Goal: Task Accomplishment & Management: Use online tool/utility

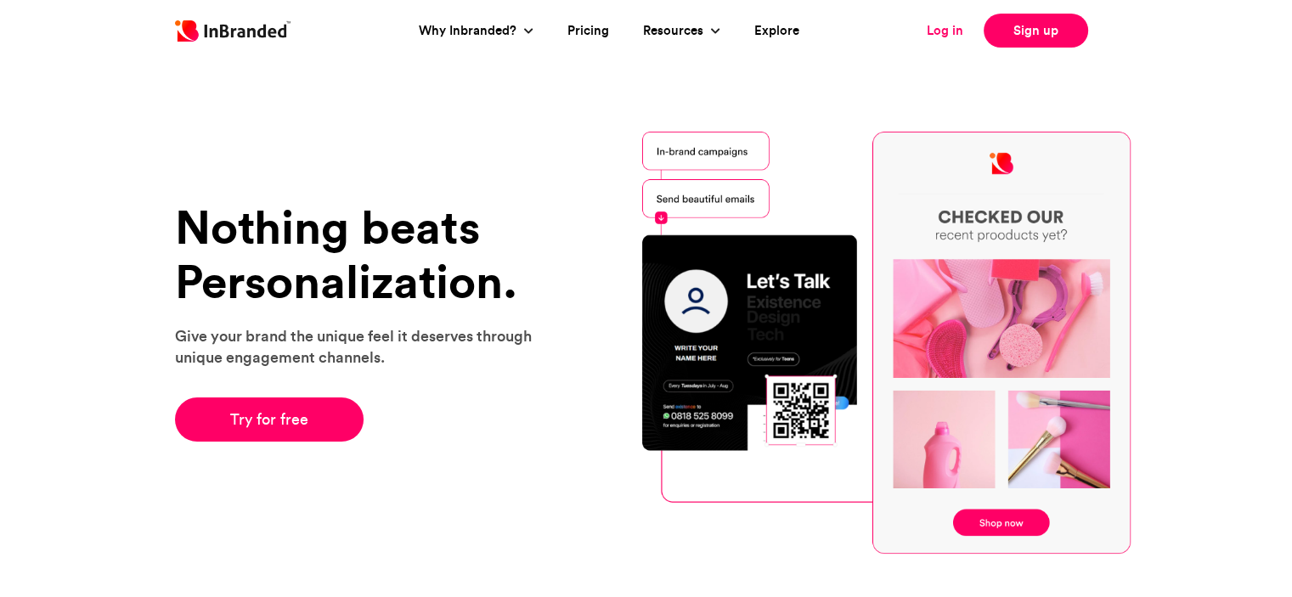
click at [946, 35] on link "Log in" at bounding box center [945, 31] width 37 height 20
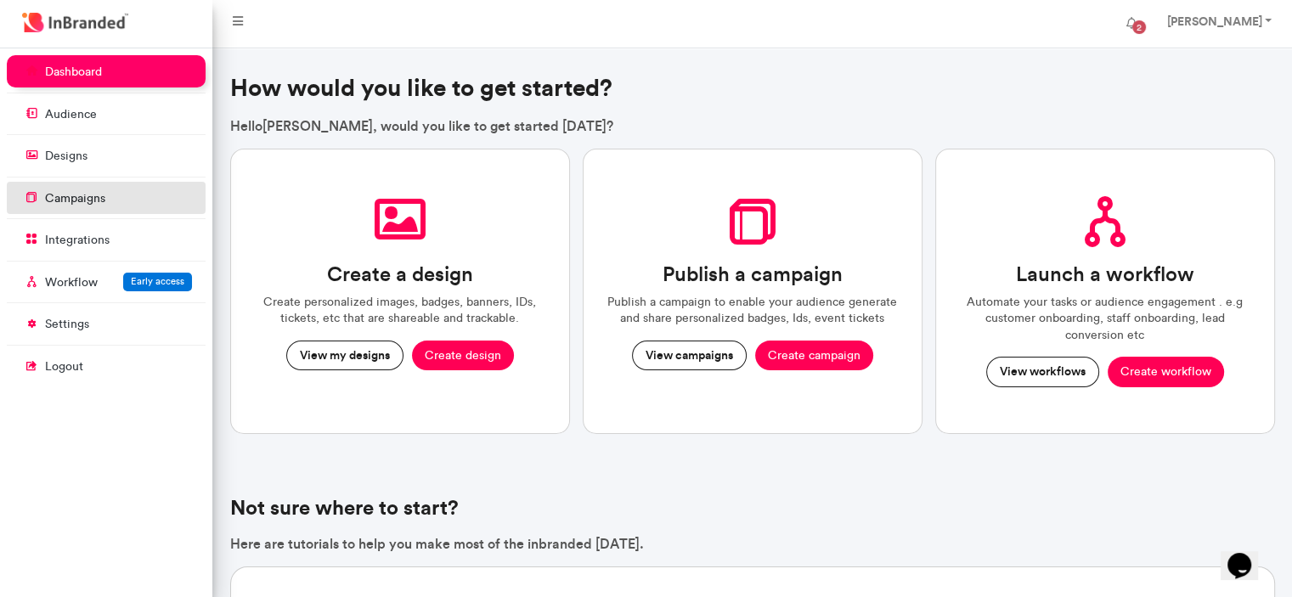
click at [127, 189] on link "campaigns" at bounding box center [106, 198] width 199 height 32
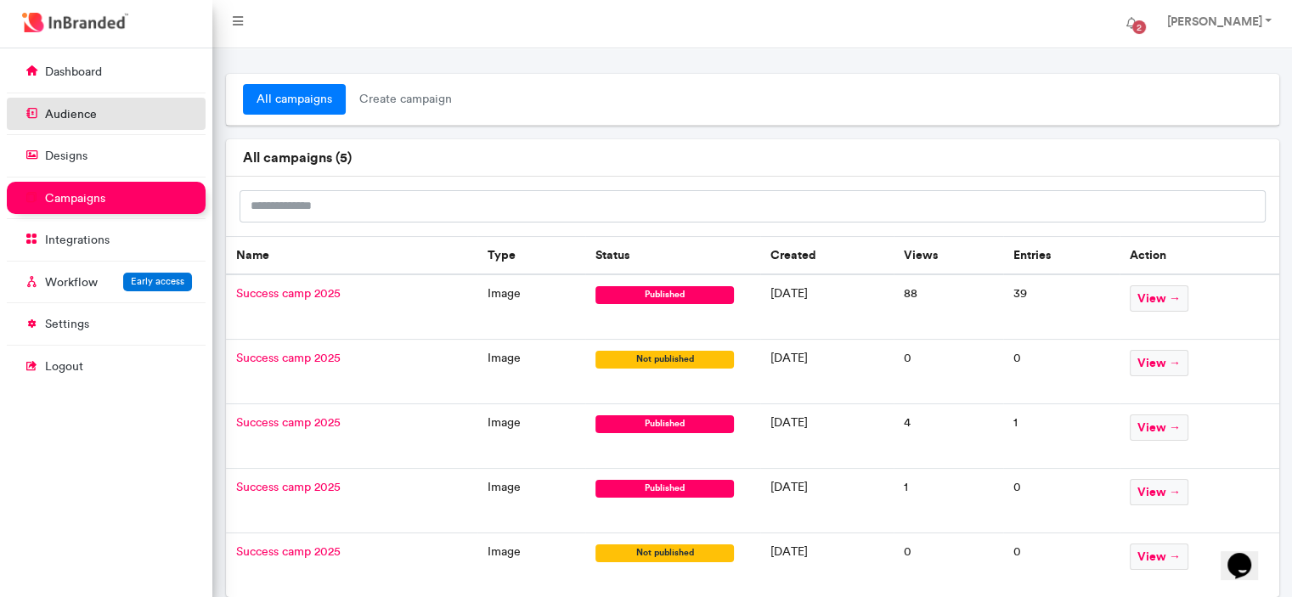
click at [118, 118] on link "audience" at bounding box center [106, 114] width 199 height 32
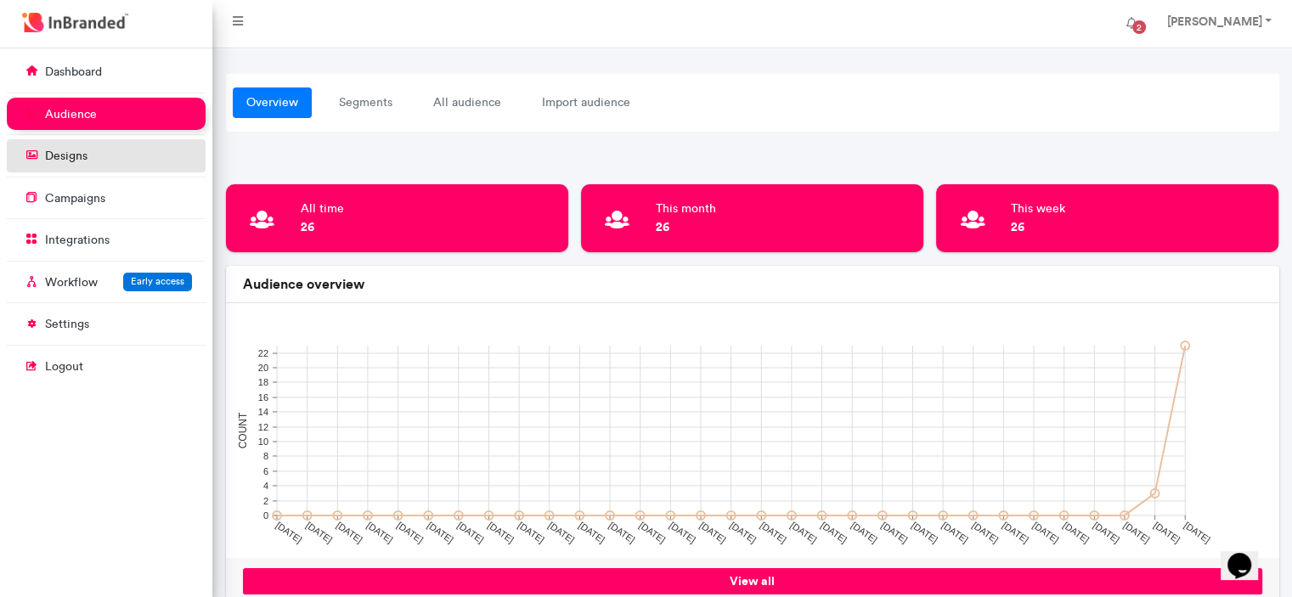
click at [109, 159] on link "designs" at bounding box center [106, 155] width 199 height 32
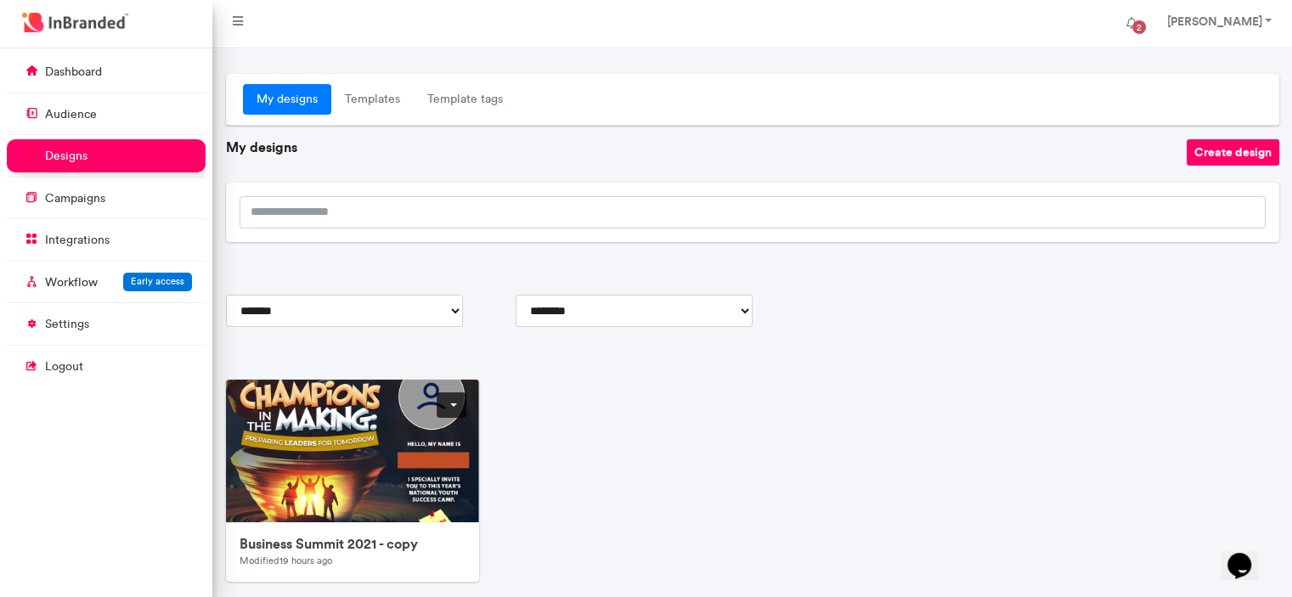
click at [448, 405] on link at bounding box center [452, 404] width 30 height 25
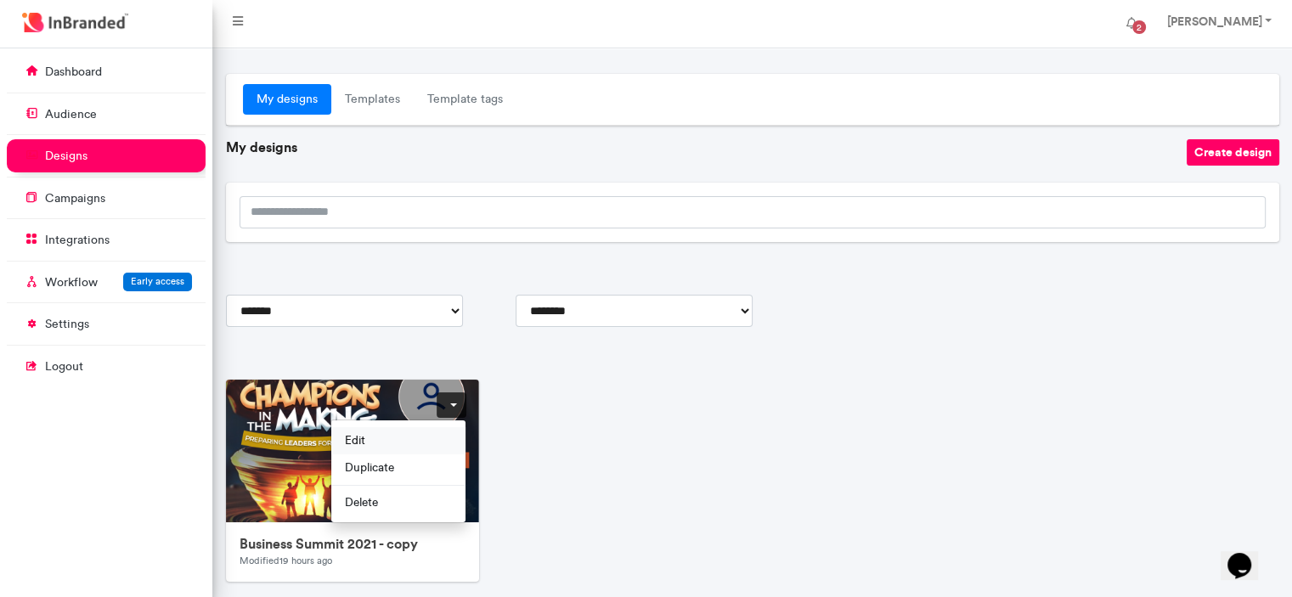
click at [438, 441] on span "Edit" at bounding box center [398, 440] width 134 height 27
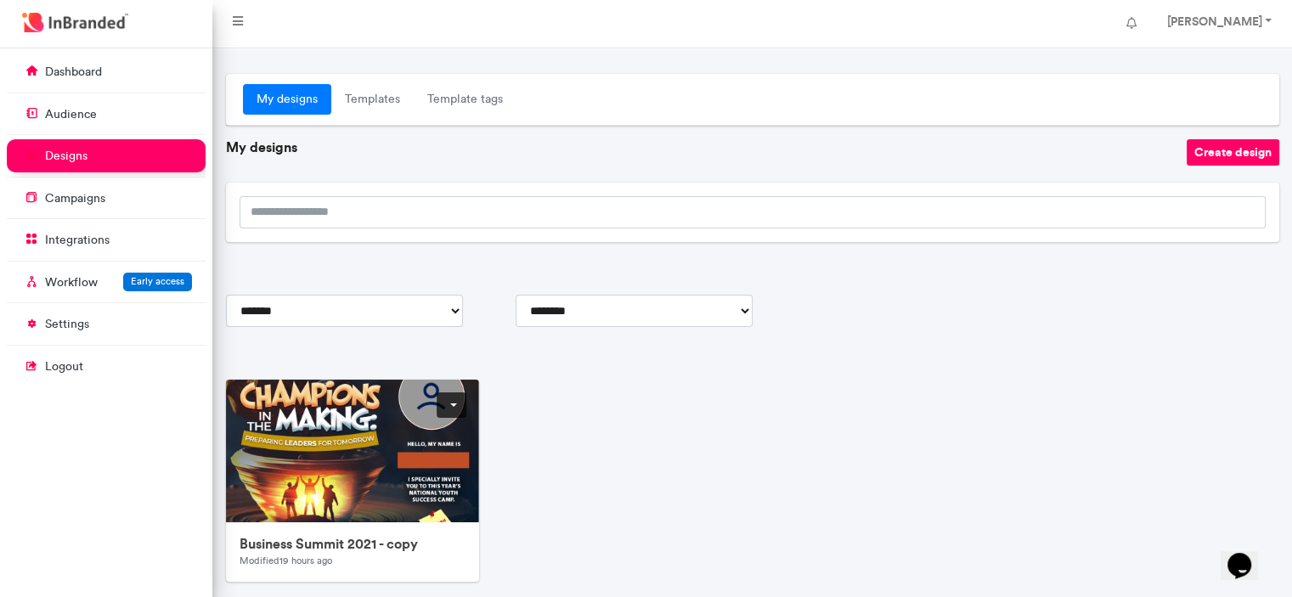
click at [455, 403] on link at bounding box center [452, 404] width 30 height 25
click at [450, 410] on link at bounding box center [452, 404] width 30 height 25
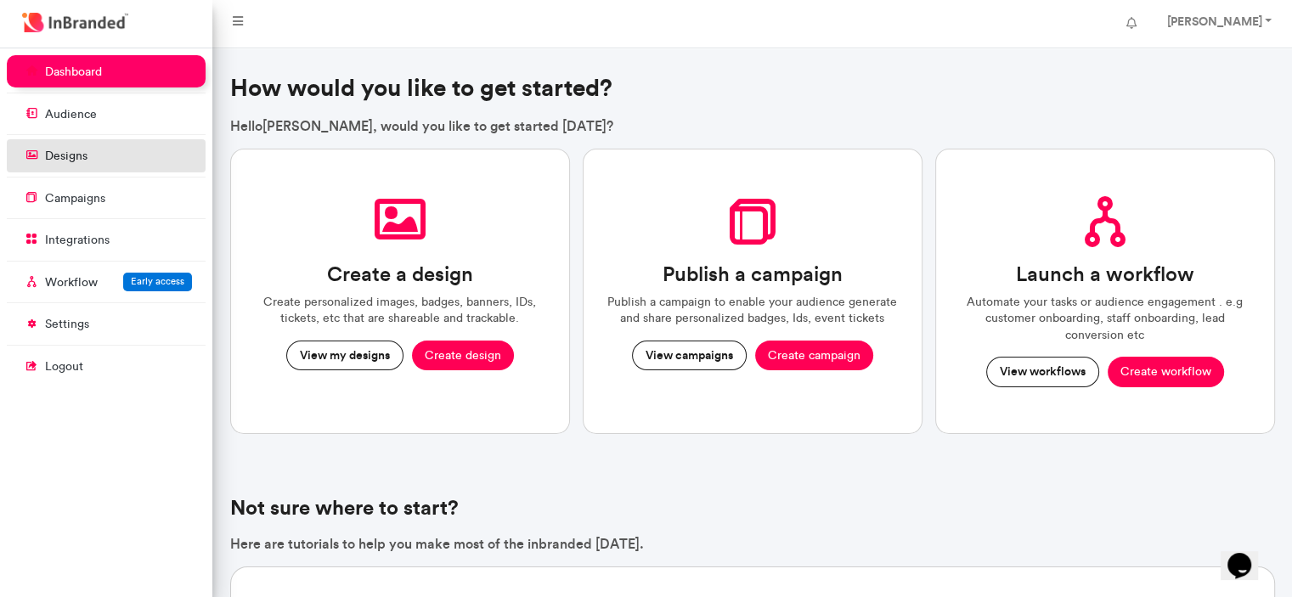
click at [119, 151] on link "designs" at bounding box center [106, 155] width 199 height 32
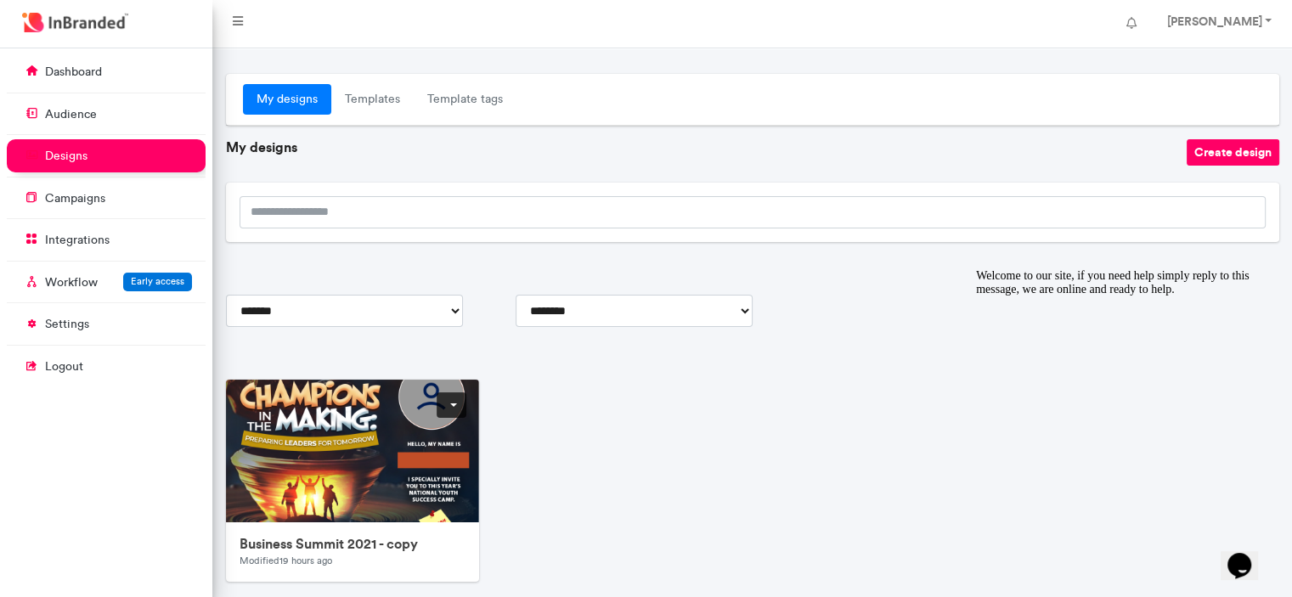
click at [446, 397] on link at bounding box center [452, 404] width 30 height 25
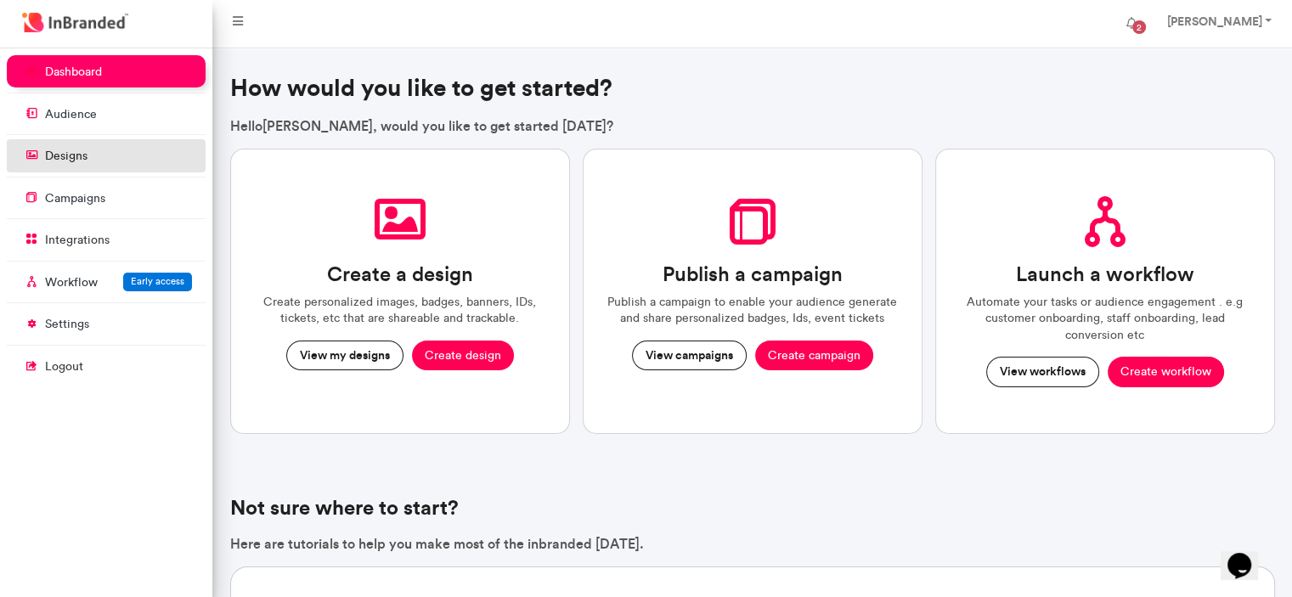
click at [92, 166] on link "designs" at bounding box center [106, 155] width 199 height 32
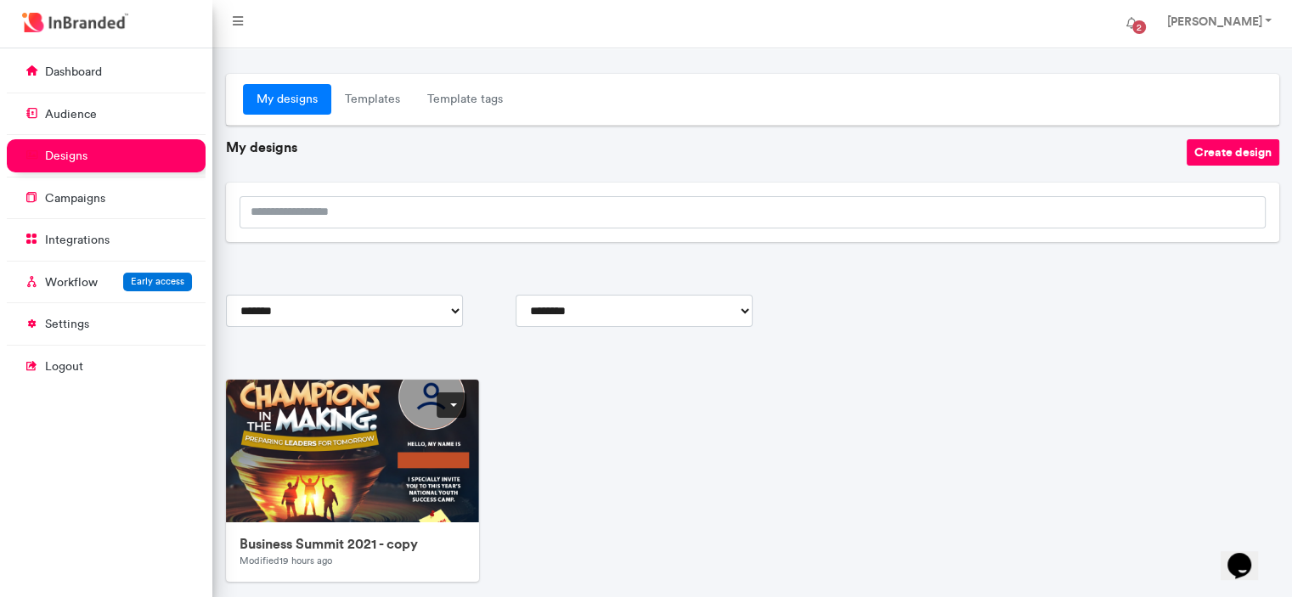
scroll to position [105, 0]
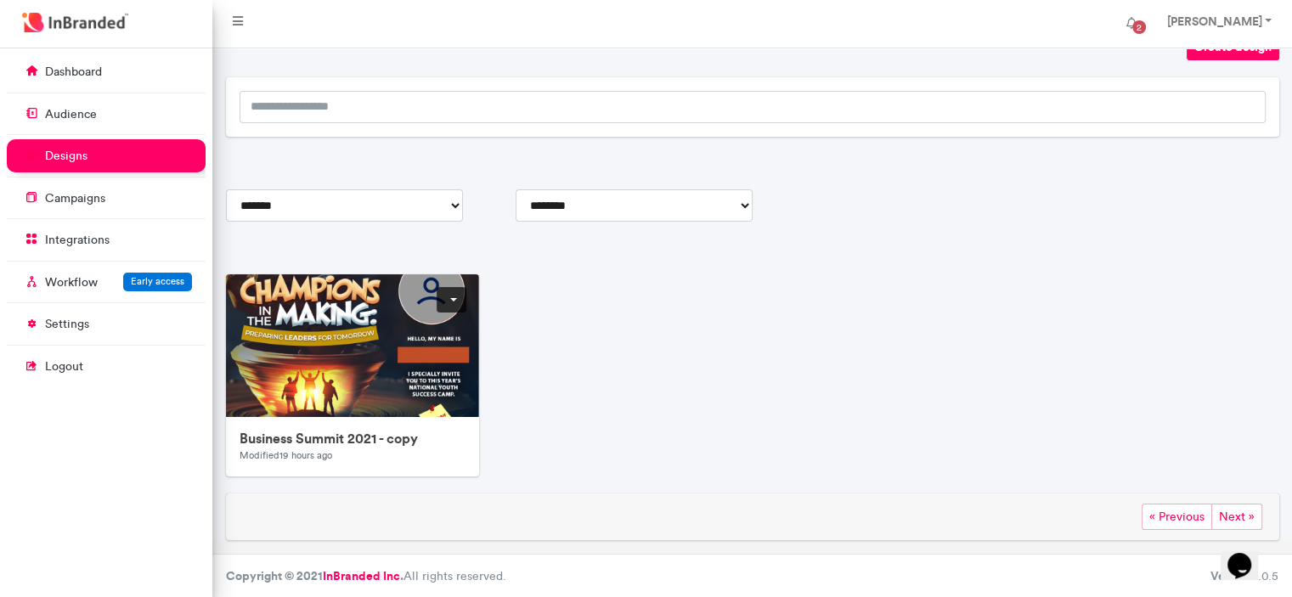
click at [447, 303] on link at bounding box center [452, 299] width 30 height 25
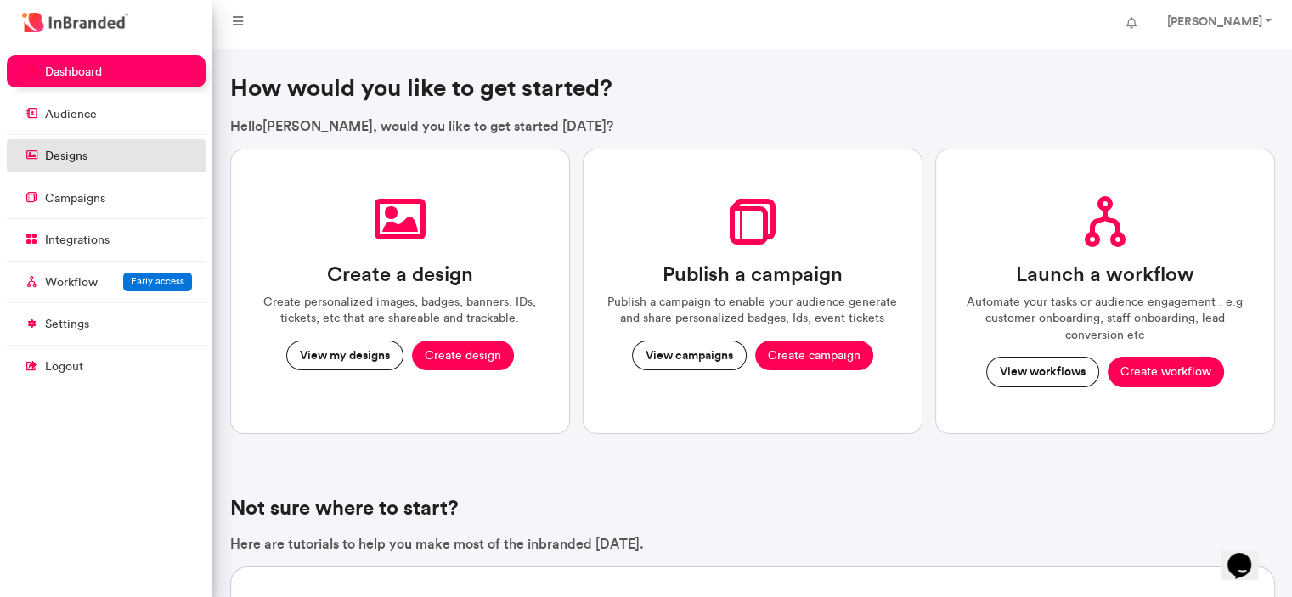
click at [85, 150] on p "designs" at bounding box center [66, 156] width 42 height 17
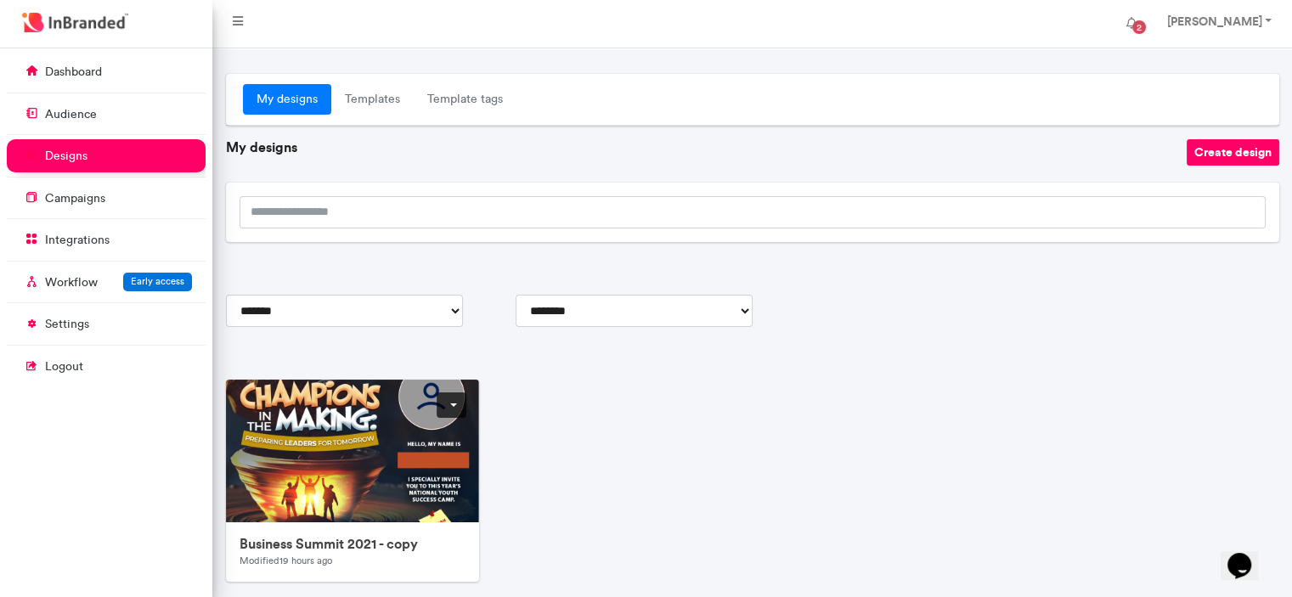
click at [454, 402] on link at bounding box center [452, 404] width 30 height 25
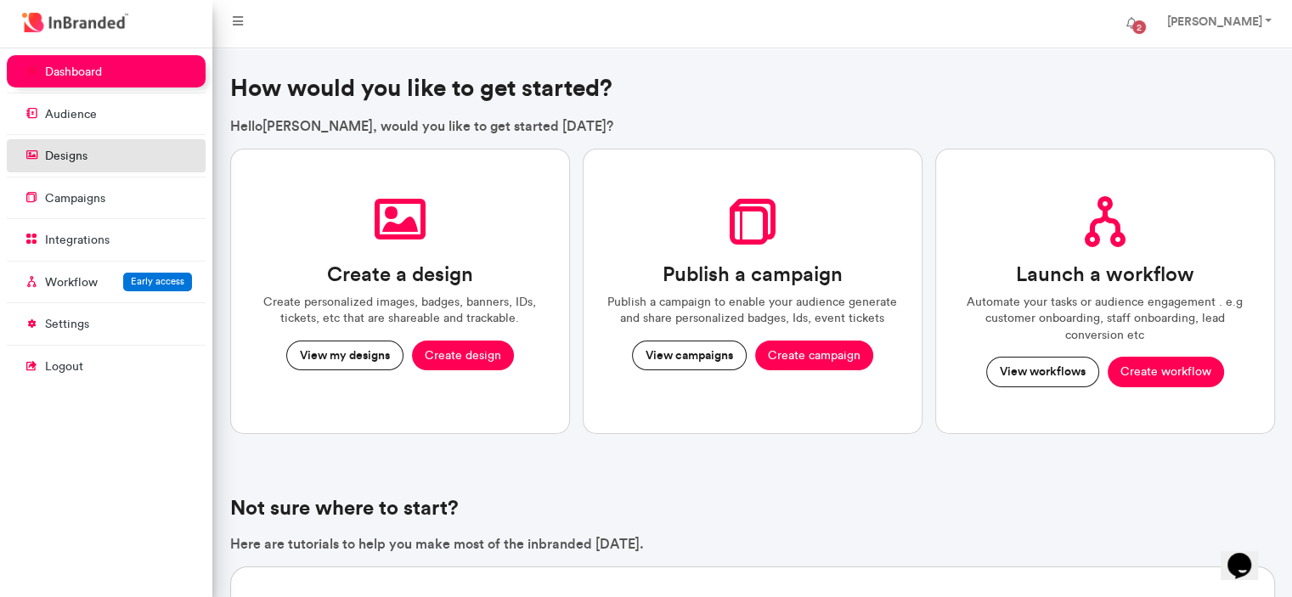
click at [100, 155] on link "designs" at bounding box center [106, 155] width 199 height 32
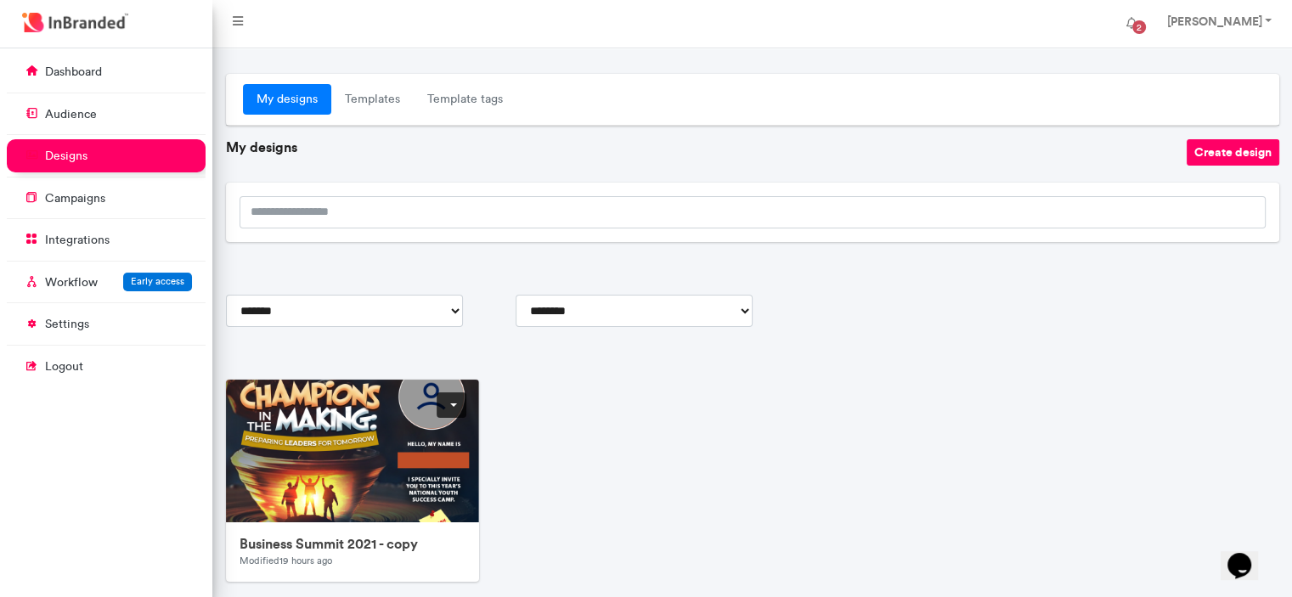
click at [448, 410] on link at bounding box center [452, 404] width 30 height 25
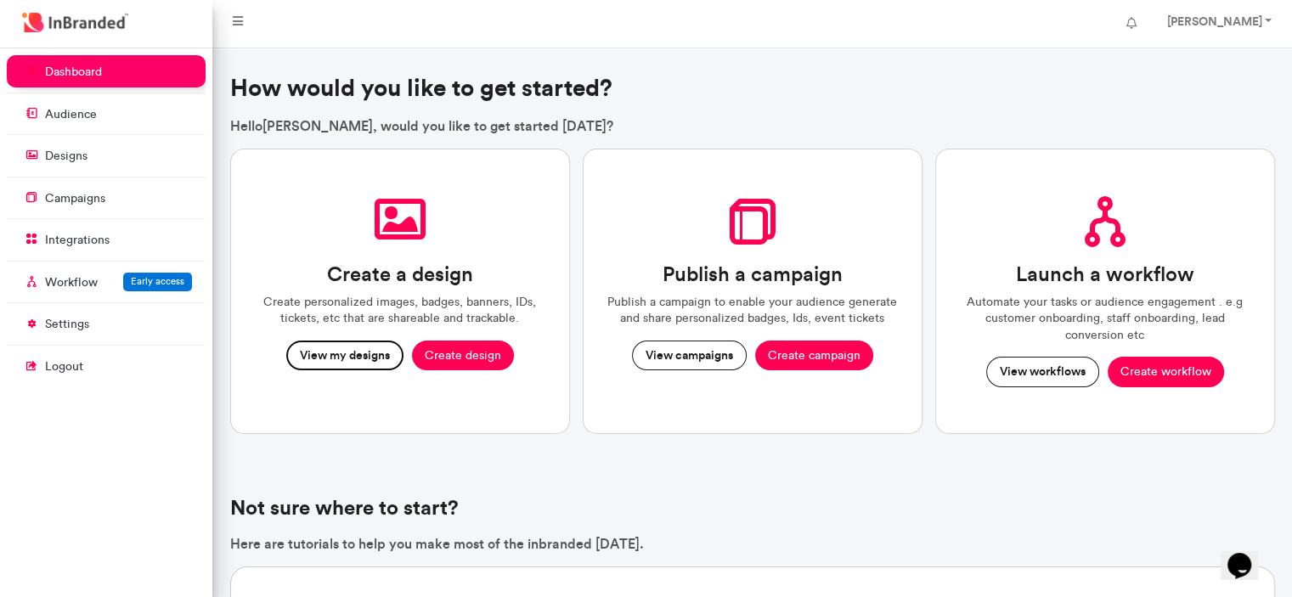
click at [372, 346] on button "View my designs" at bounding box center [344, 356] width 117 height 31
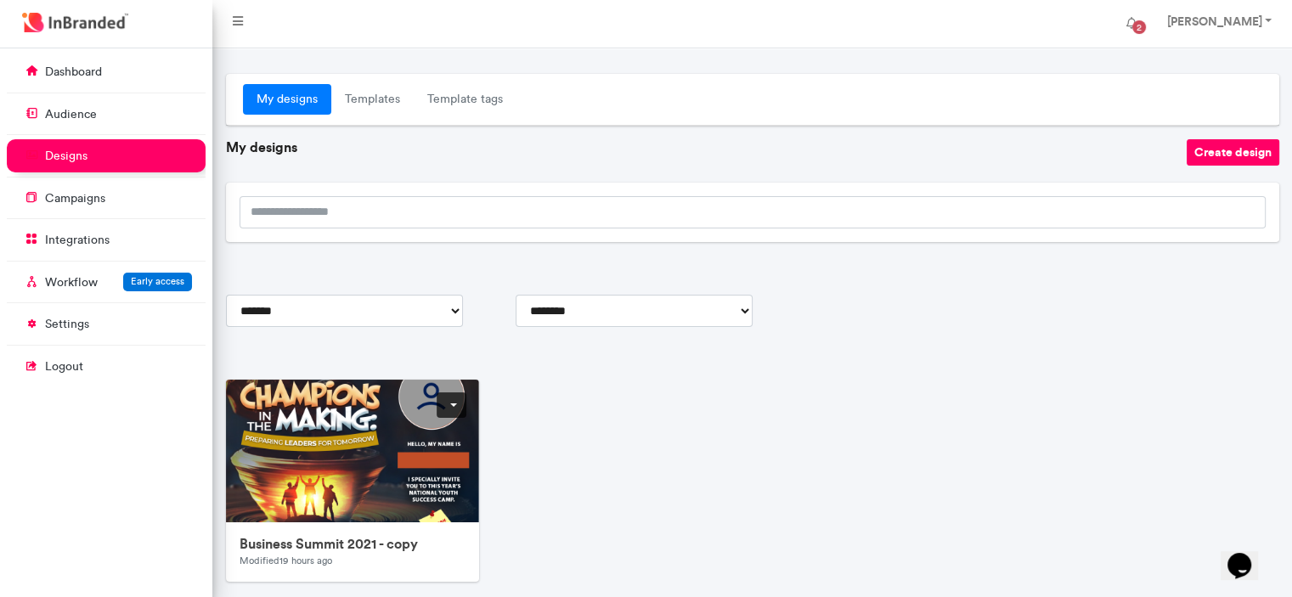
click at [446, 404] on link at bounding box center [452, 404] width 30 height 25
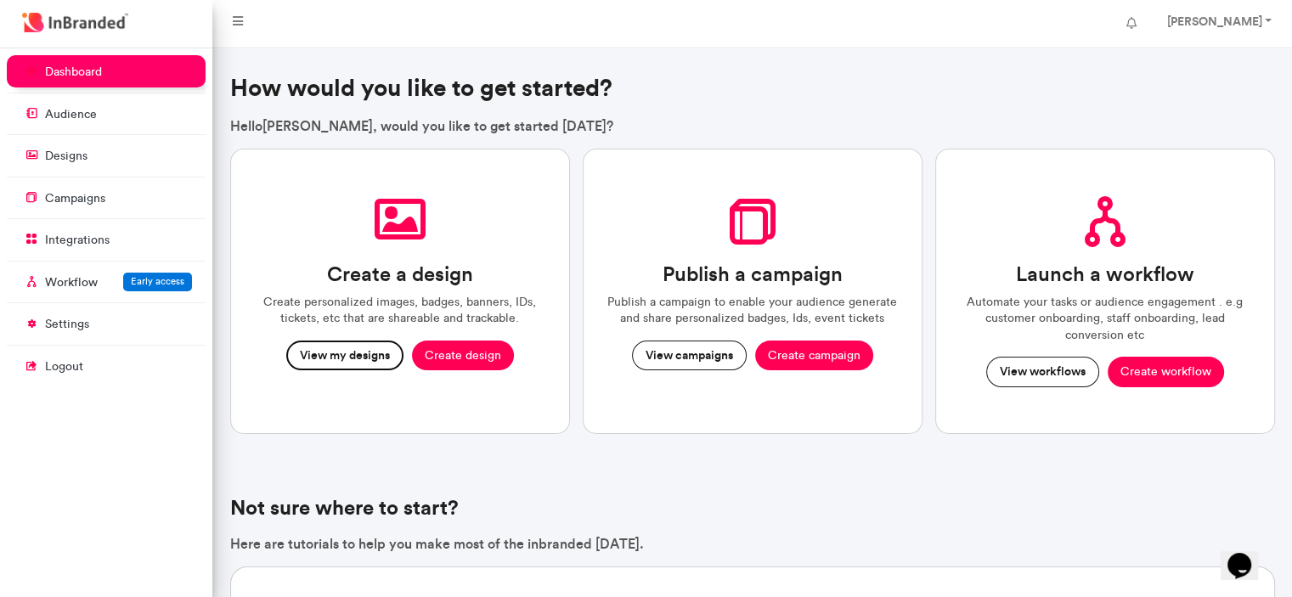
click at [379, 353] on button "View my designs" at bounding box center [344, 356] width 117 height 31
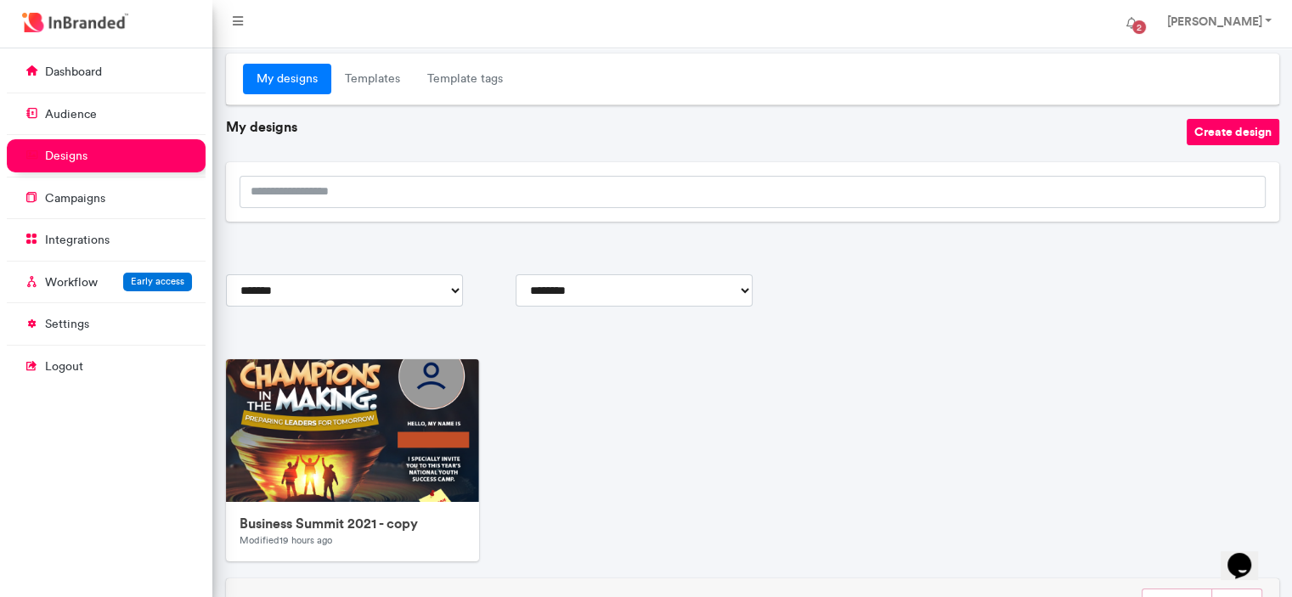
scroll to position [105, 0]
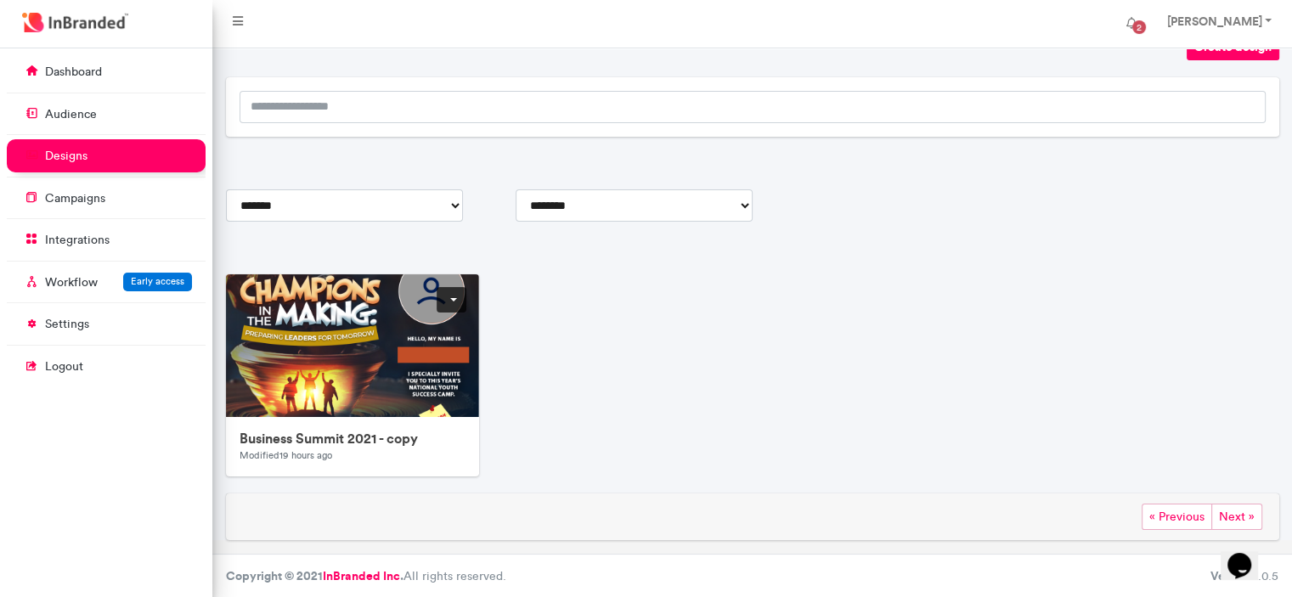
click at [406, 436] on h6 "Business Summit 2021 - copy" at bounding box center [352, 439] width 227 height 16
click at [453, 296] on link at bounding box center [452, 299] width 30 height 25
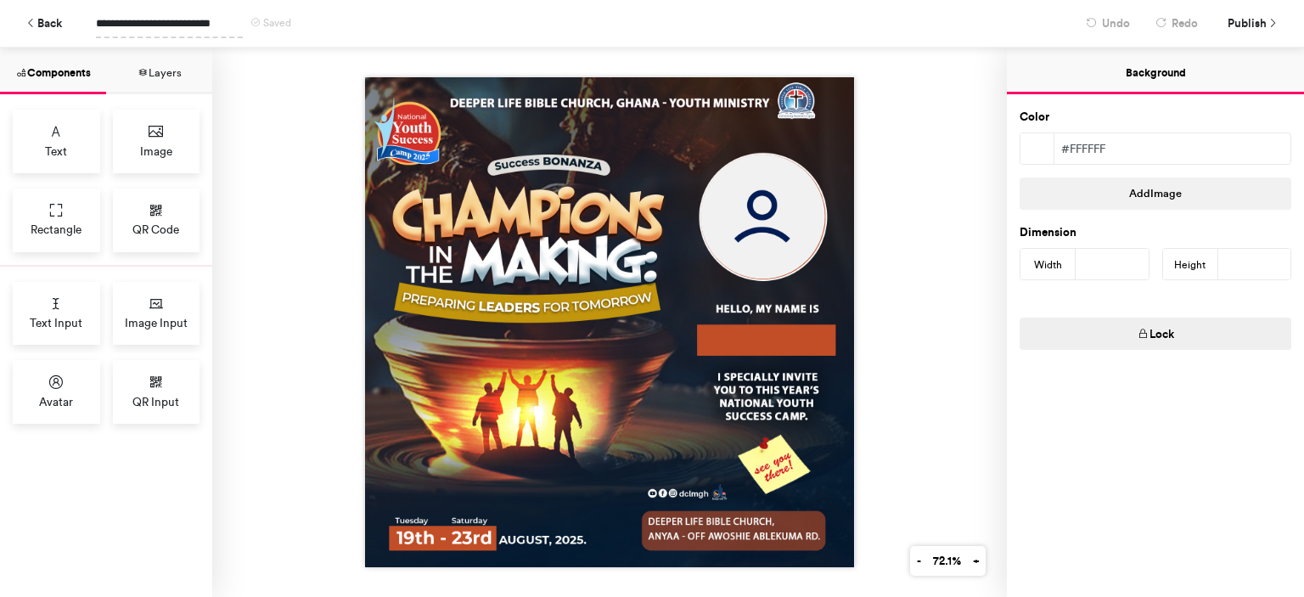
click at [149, 20] on span "**********" at bounding box center [169, 23] width 147 height 30
click at [234, 23] on span "**********" at bounding box center [169, 23] width 147 height 30
click at [284, 166] on div at bounding box center [609, 322] width 795 height 549
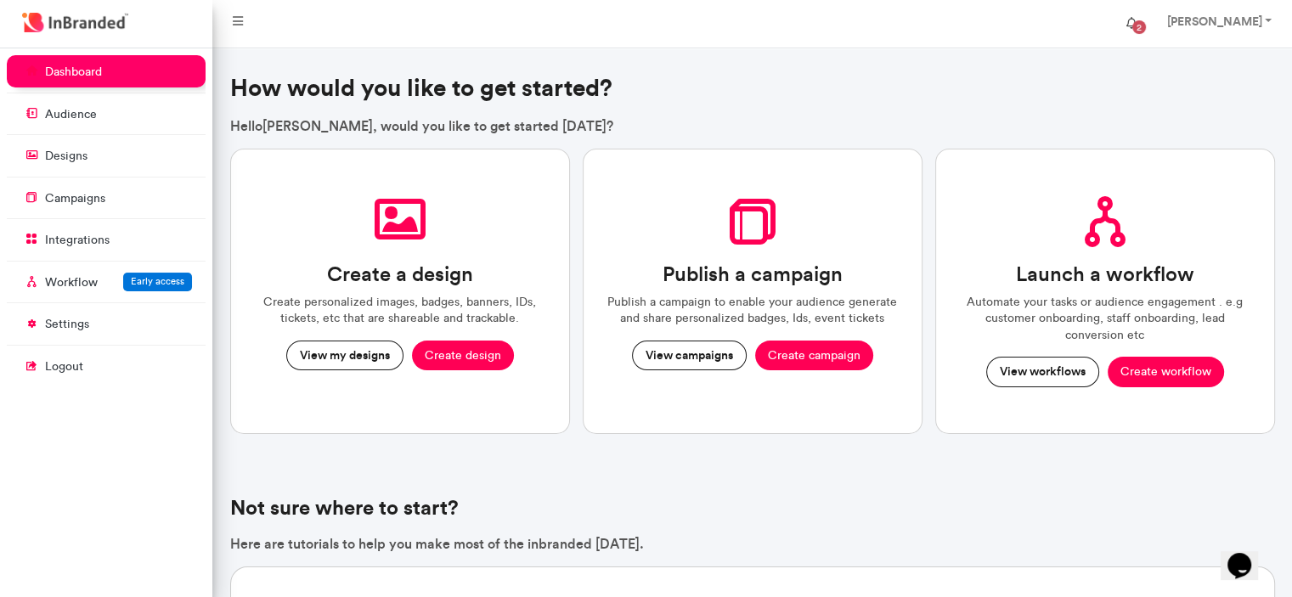
click at [1146, 29] on span "2" at bounding box center [1139, 27] width 14 height 14
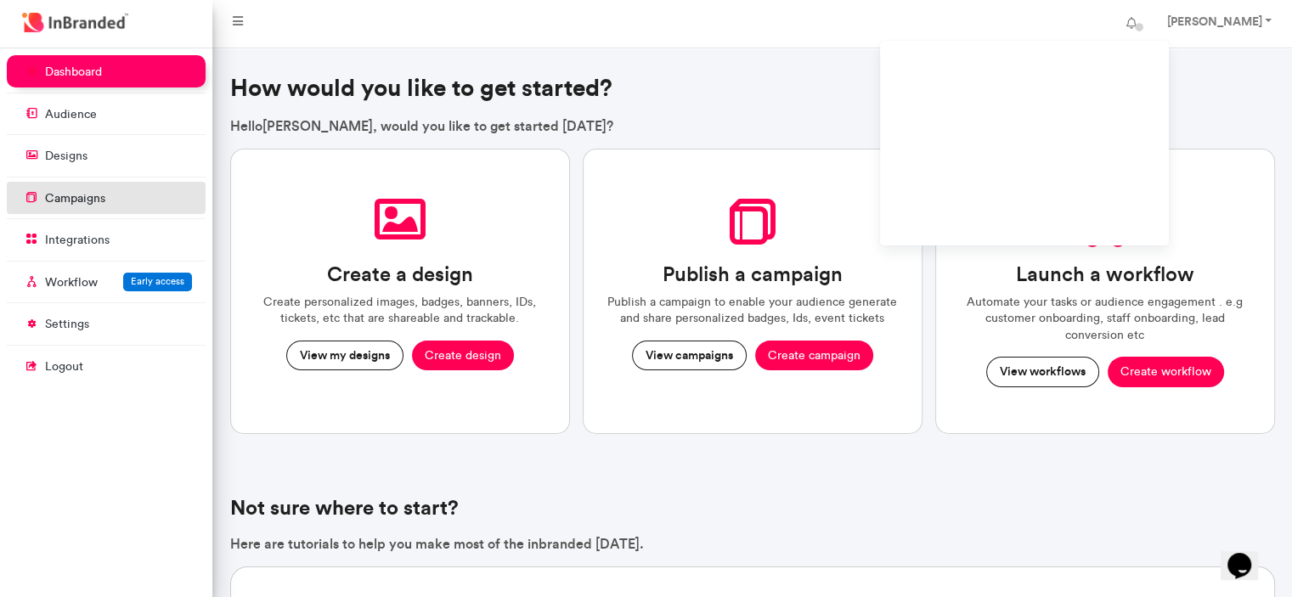
click at [131, 192] on link "campaigns" at bounding box center [106, 198] width 199 height 32
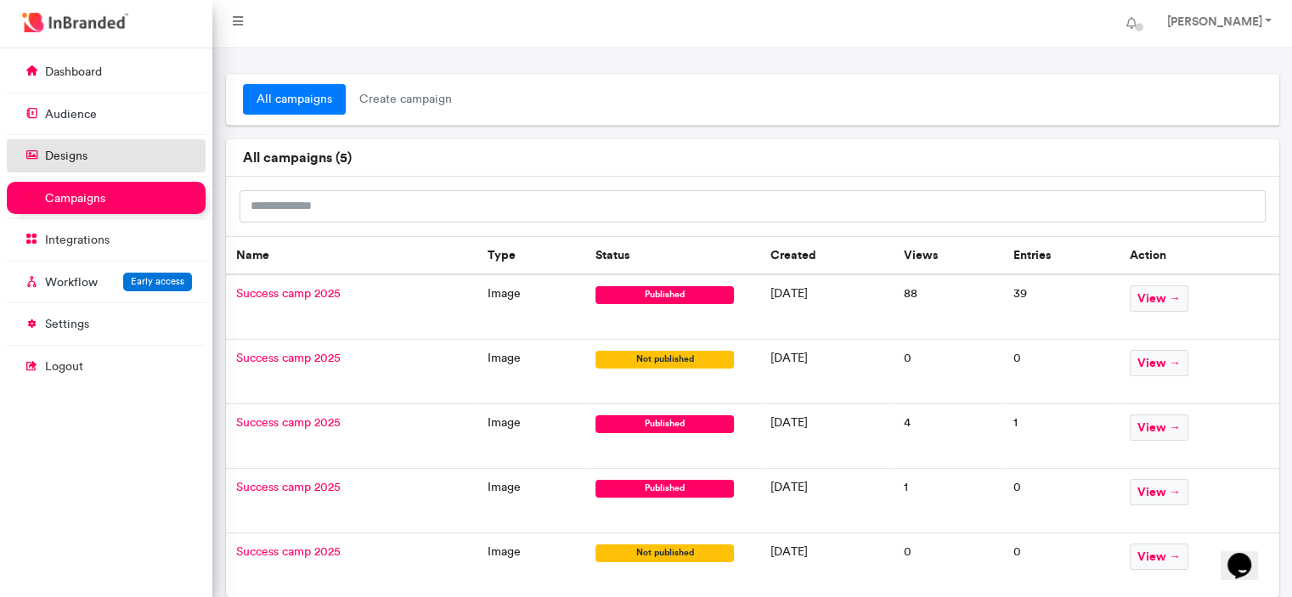
click at [133, 168] on link "designs" at bounding box center [106, 155] width 199 height 32
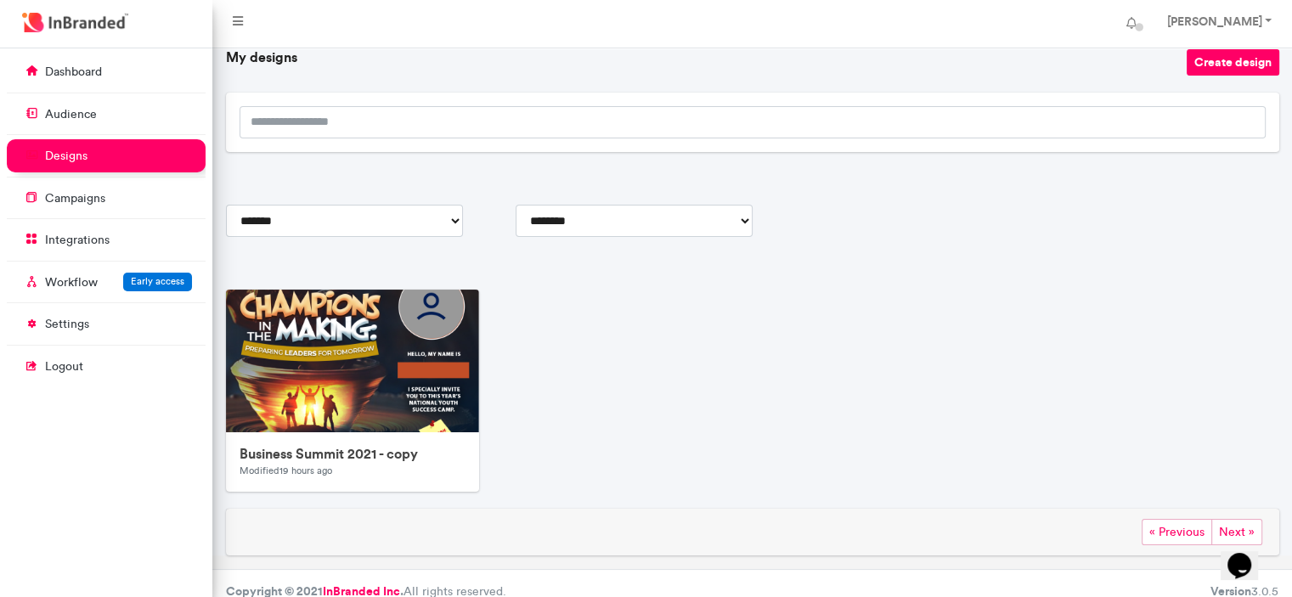
scroll to position [105, 0]
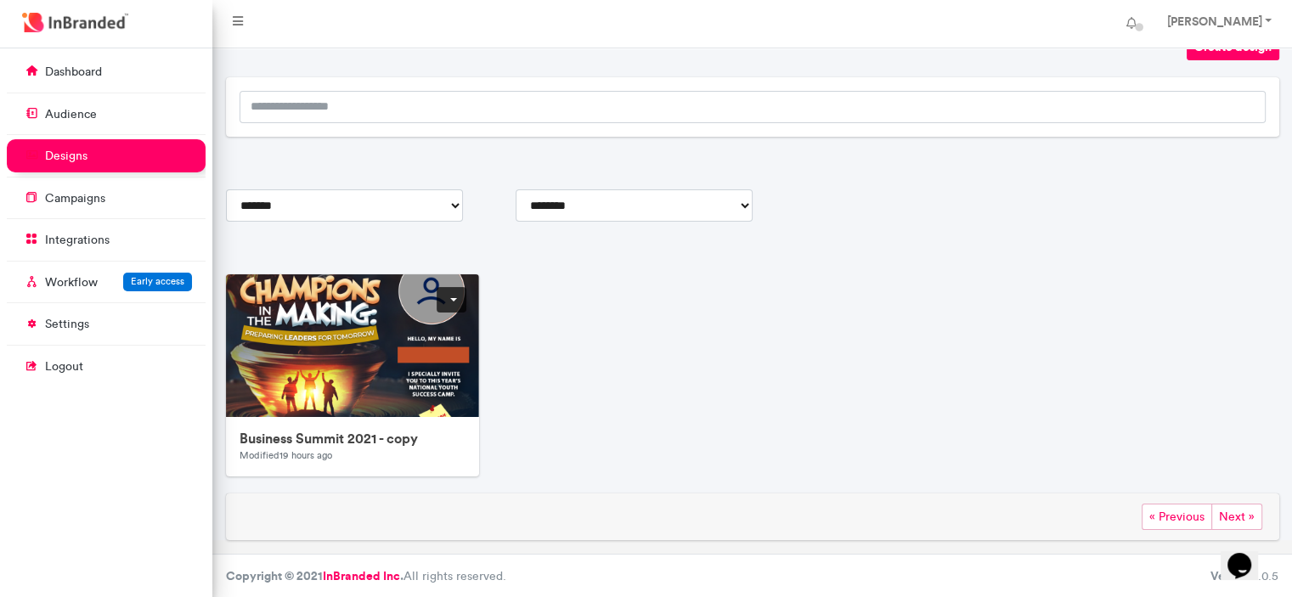
click at [460, 298] on link at bounding box center [452, 299] width 30 height 25
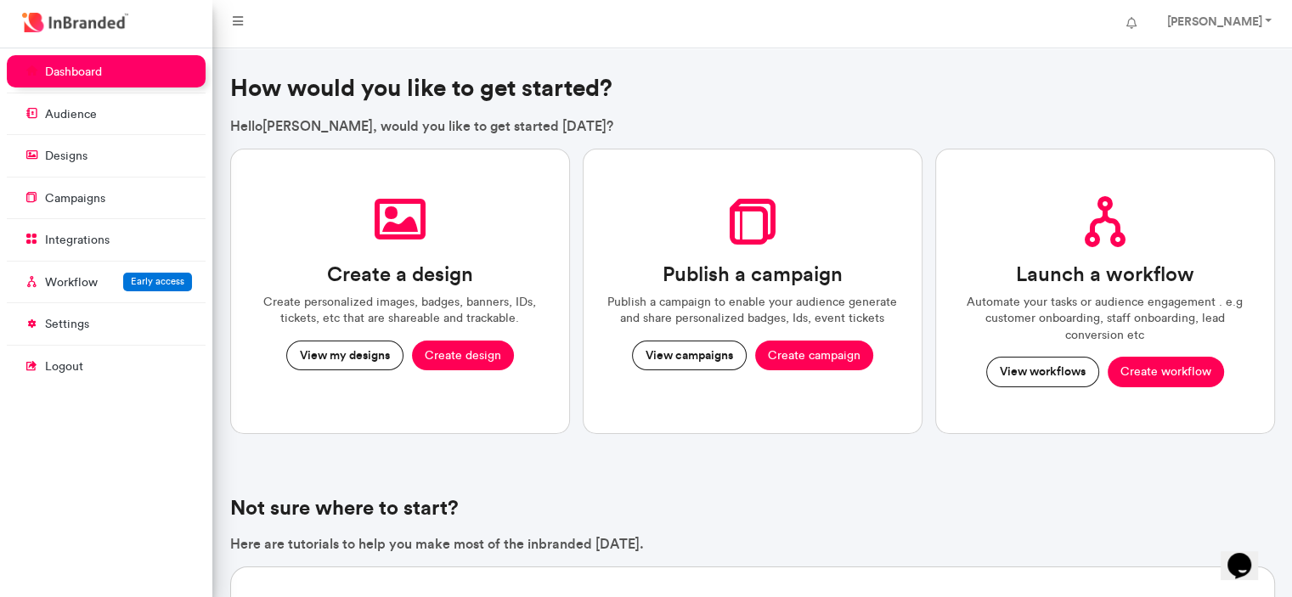
click at [91, 178] on ul "dashboard audience designs campaigns integrations Workflow Early access setting…" at bounding box center [106, 220] width 199 height 330
click at [71, 158] on p "designs" at bounding box center [66, 156] width 42 height 17
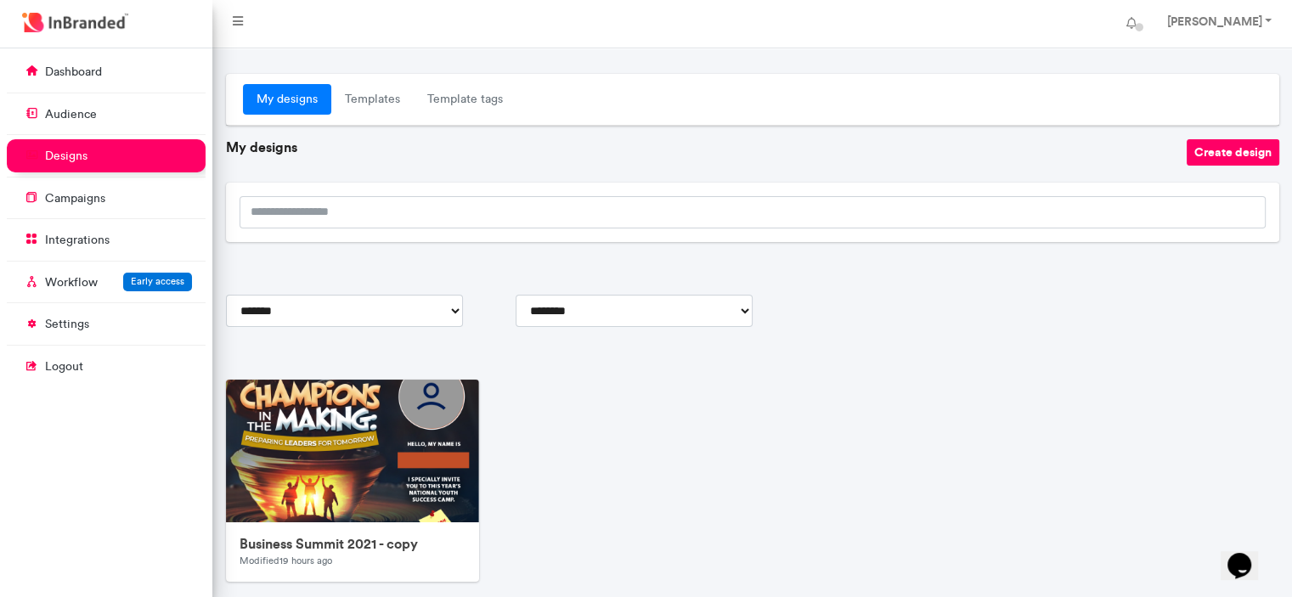
click at [423, 293] on div "**********" at bounding box center [752, 360] width 1053 height 572
click at [448, 304] on select "**********" at bounding box center [344, 311] width 237 height 32
click at [615, 304] on select "**********" at bounding box center [634, 311] width 237 height 32
click at [456, 412] on link at bounding box center [452, 404] width 30 height 25
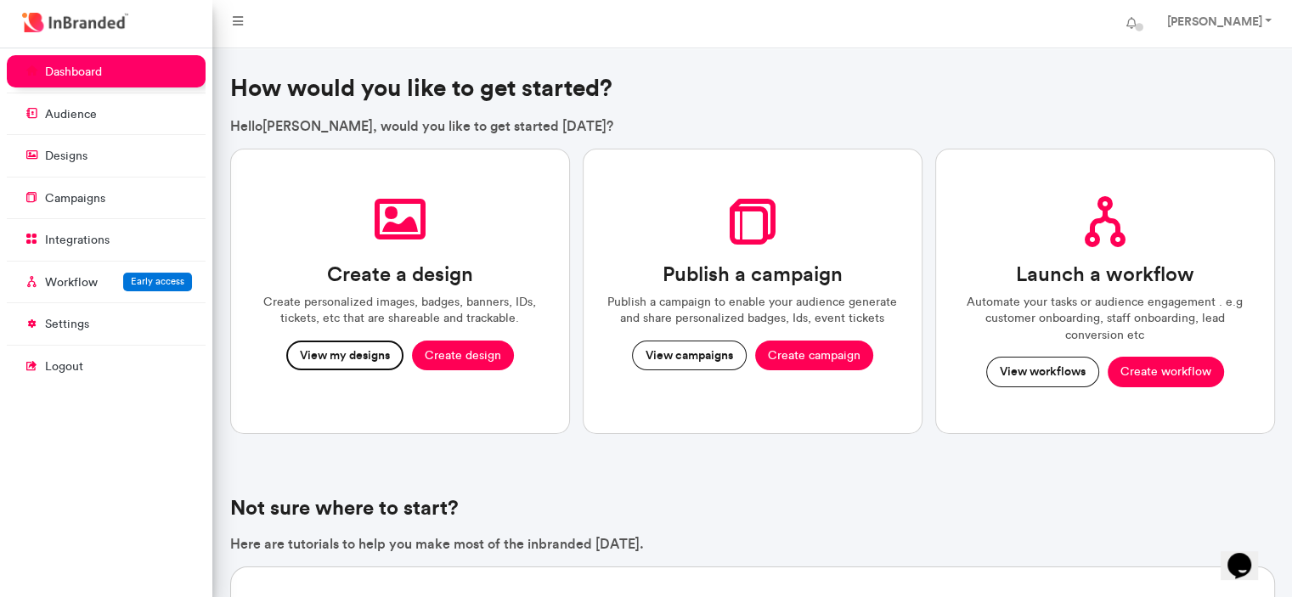
click at [370, 341] on button "View my designs" at bounding box center [344, 356] width 117 height 31
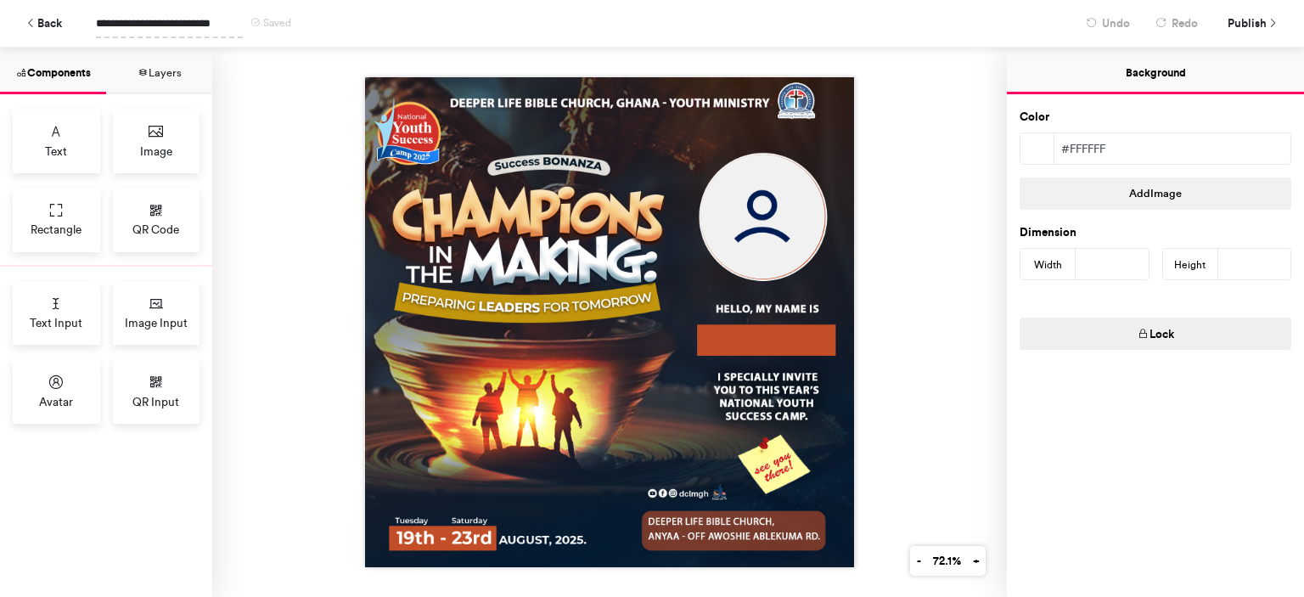
click at [226, 25] on span "**********" at bounding box center [169, 23] width 147 height 30
click at [274, 166] on div at bounding box center [609, 322] width 795 height 549
click at [1067, 191] on button "Add Image" at bounding box center [1156, 193] width 272 height 32
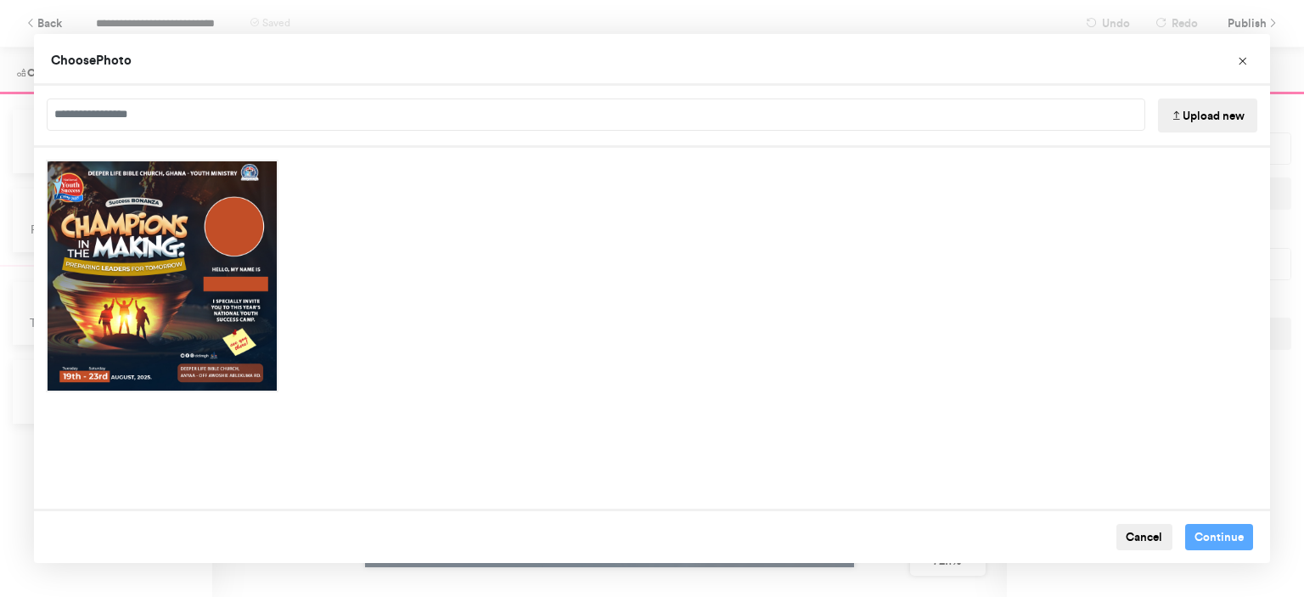
click at [1221, 104] on button "Upload new" at bounding box center [1207, 116] width 99 height 34
